Goal: Task Accomplishment & Management: Use online tool/utility

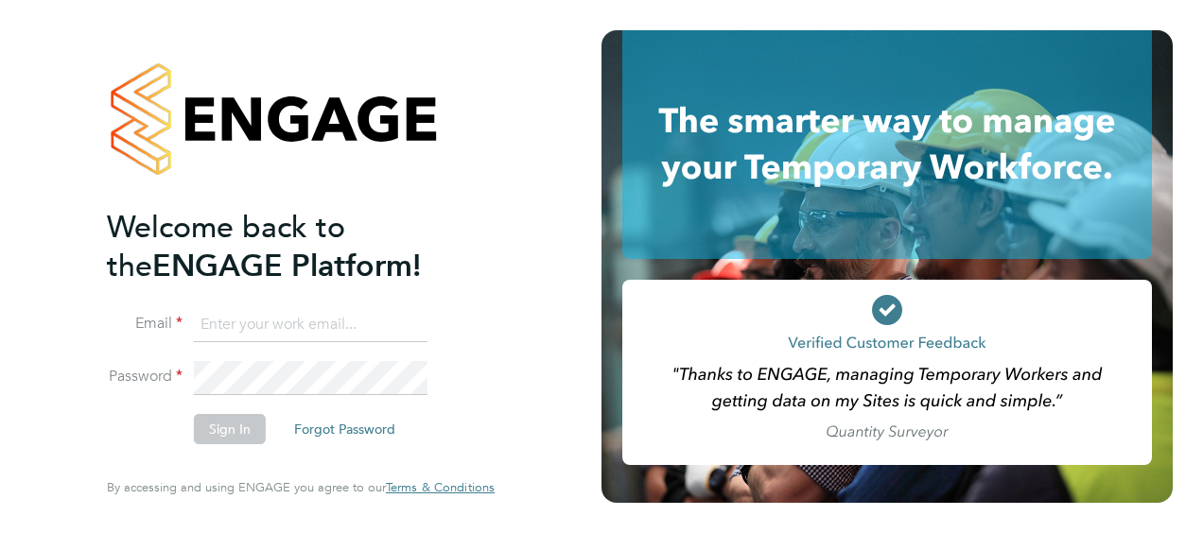
type input "rob.neville@vistry.co.uk"
click at [244, 424] on button "Sign In" at bounding box center [230, 429] width 72 height 30
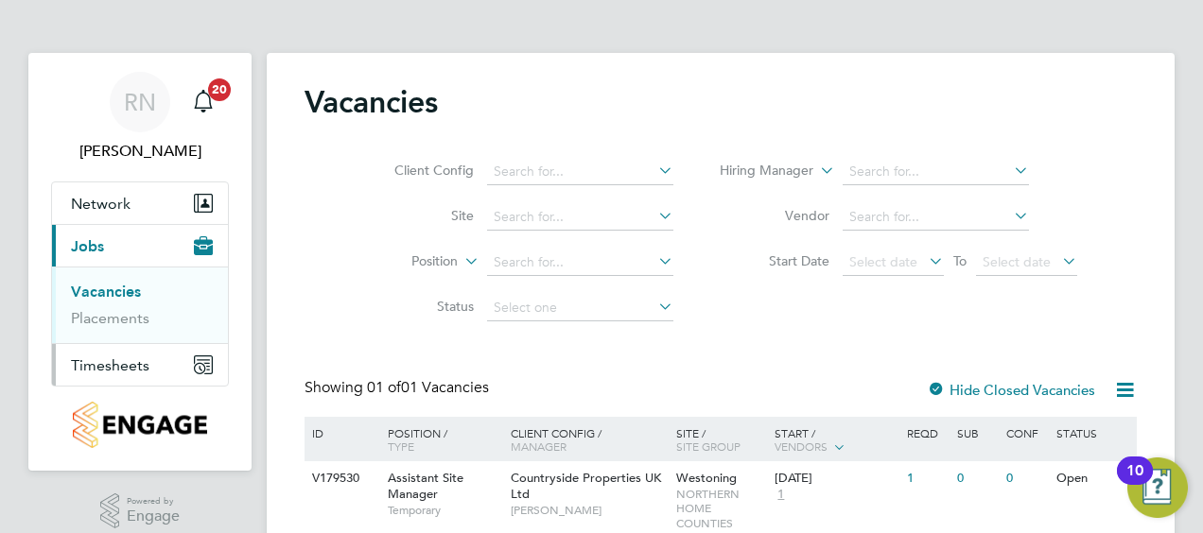
click at [130, 362] on span "Timesheets" at bounding box center [110, 365] width 78 height 18
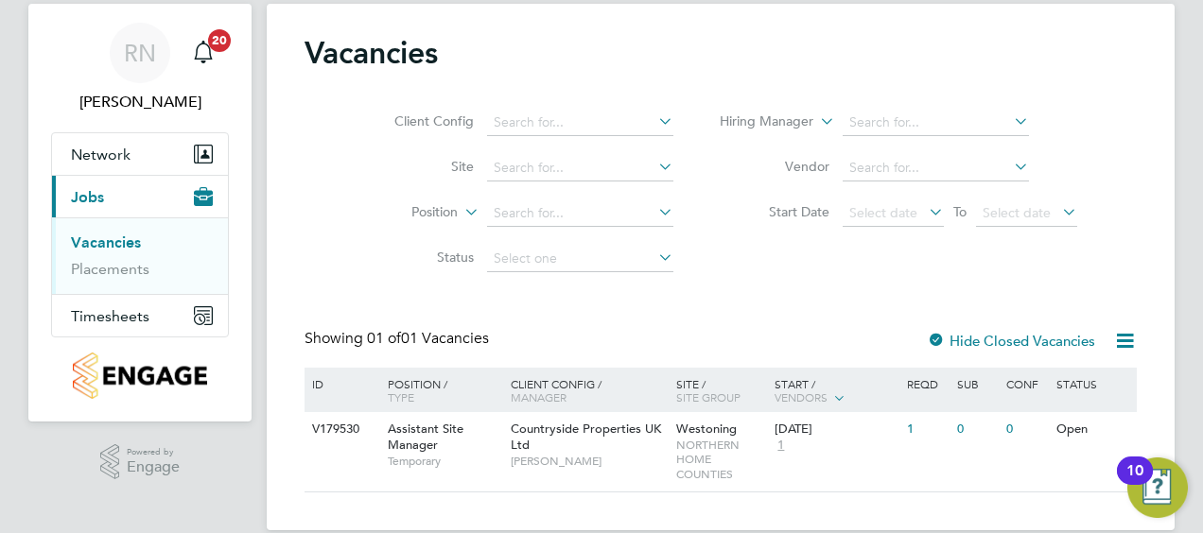
scroll to position [76, 0]
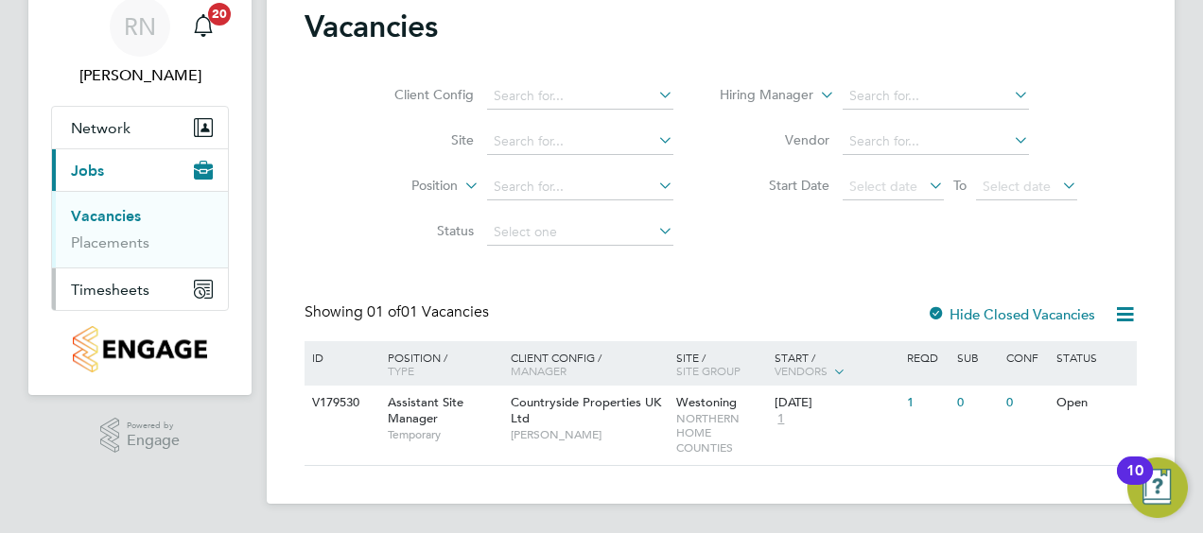
click at [103, 288] on span "Timesheets" at bounding box center [110, 290] width 78 height 18
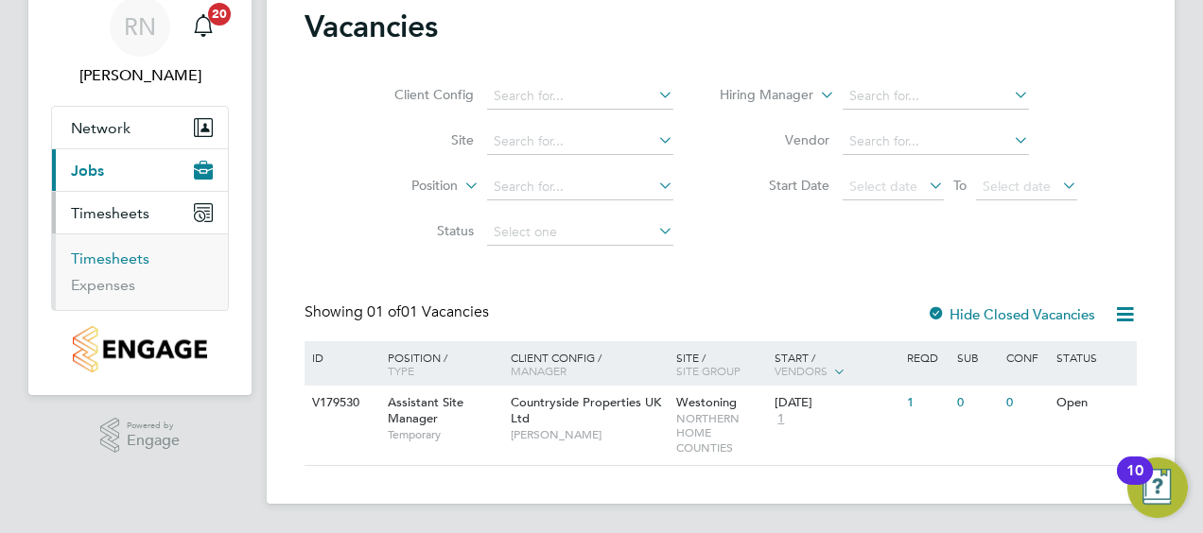
click at [111, 262] on link "Timesheets" at bounding box center [110, 259] width 78 height 18
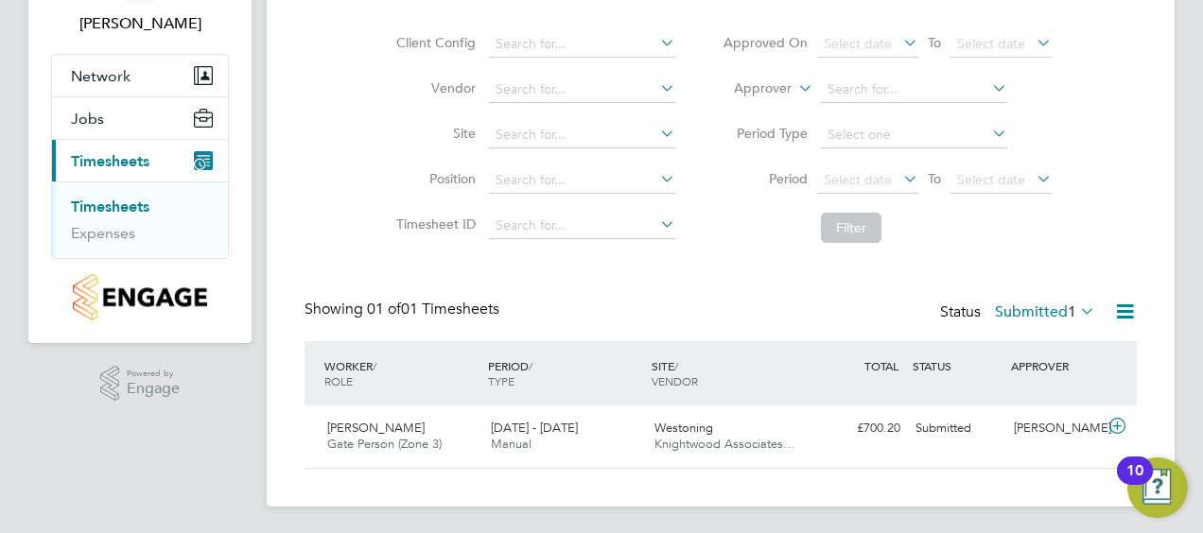
scroll to position [130, 0]
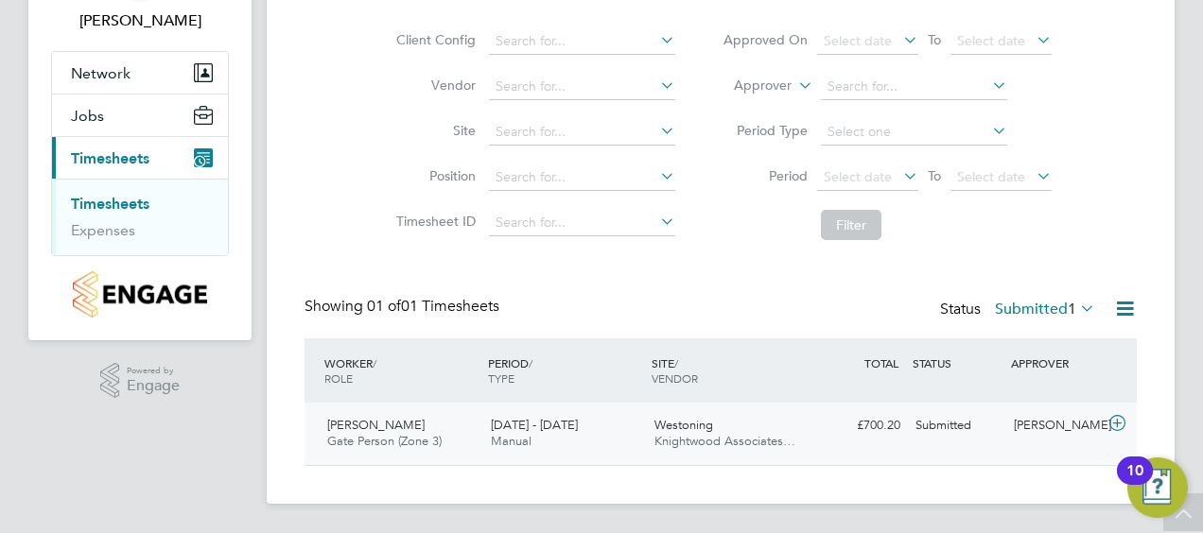
click at [703, 427] on span "Westoning" at bounding box center [683, 425] width 59 height 16
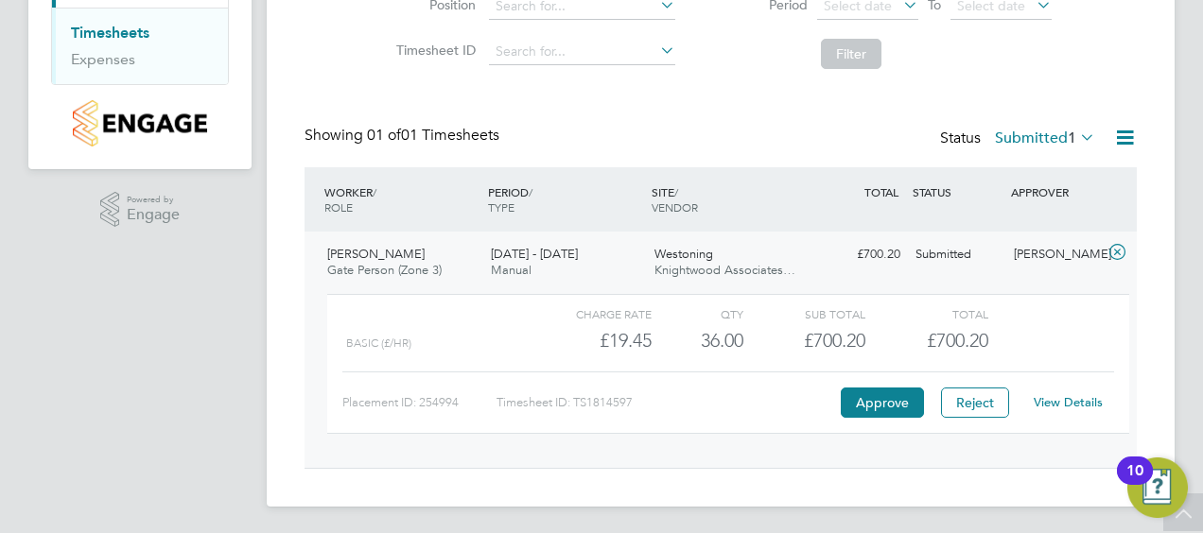
scroll to position [304, 0]
click at [891, 404] on button "Approve" at bounding box center [882, 401] width 83 height 30
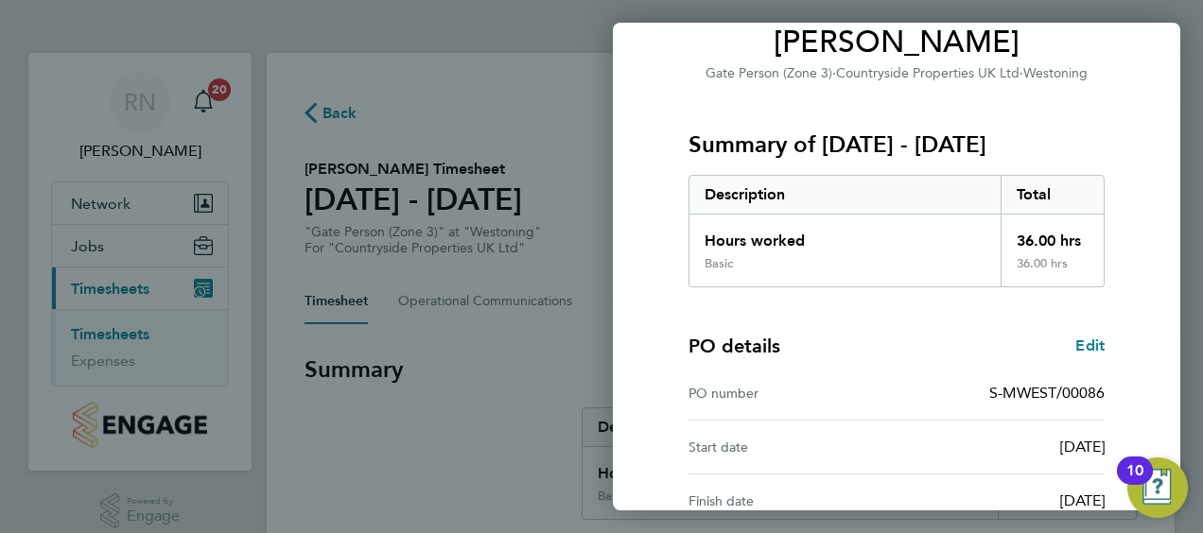
scroll to position [371, 0]
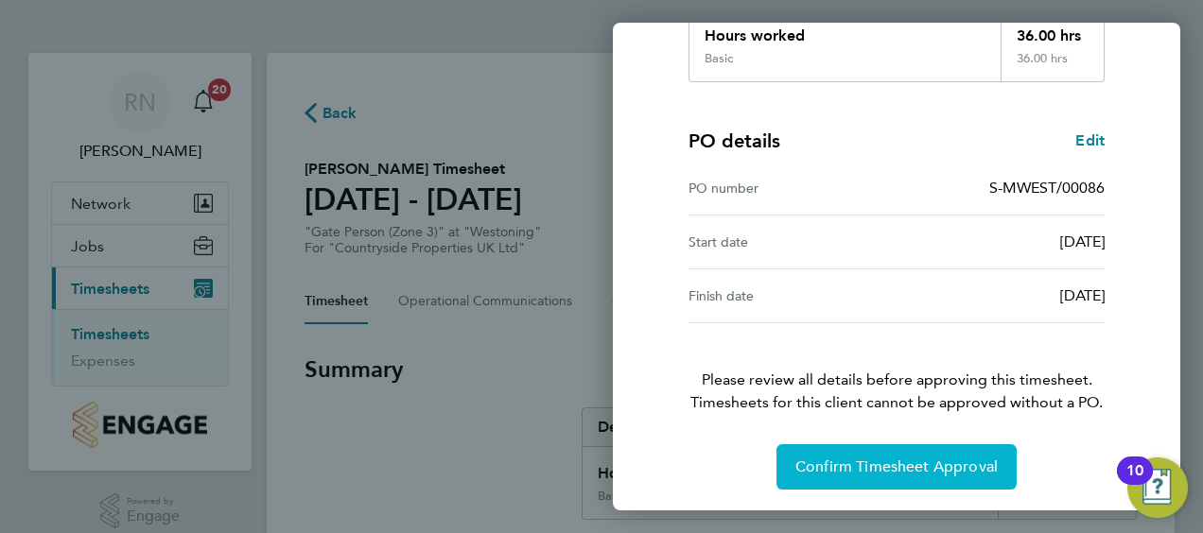
click at [903, 467] on span "Confirm Timesheet Approval" at bounding box center [896, 467] width 202 height 19
